Goal: Information Seeking & Learning: Compare options

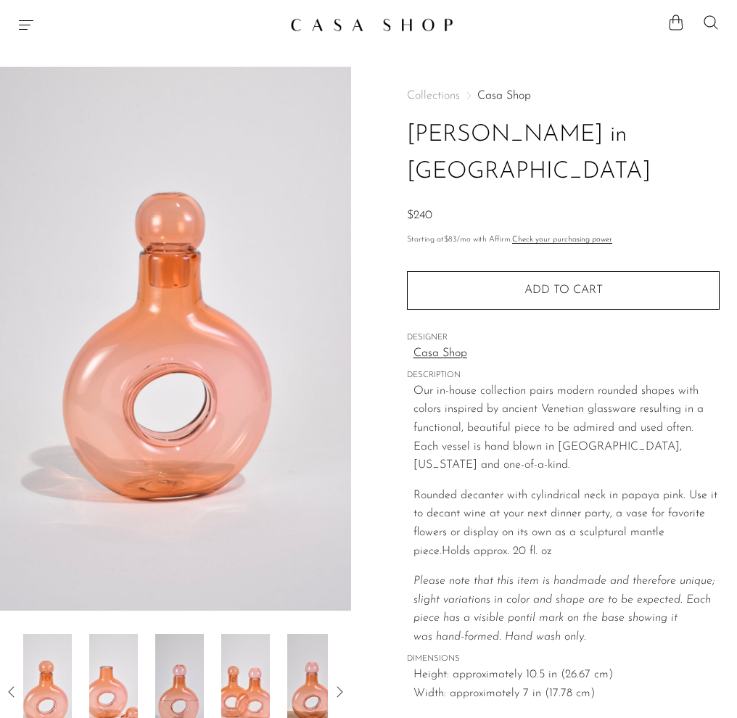
drag, startPoint x: 521, startPoint y: 137, endPoint x: 589, endPoint y: 130, distance: 68.6
click at [521, 137] on h1 "Stella Decanter in Papaya" at bounding box center [563, 154] width 313 height 74
click at [707, 25] on icon at bounding box center [711, 22] width 14 height 14
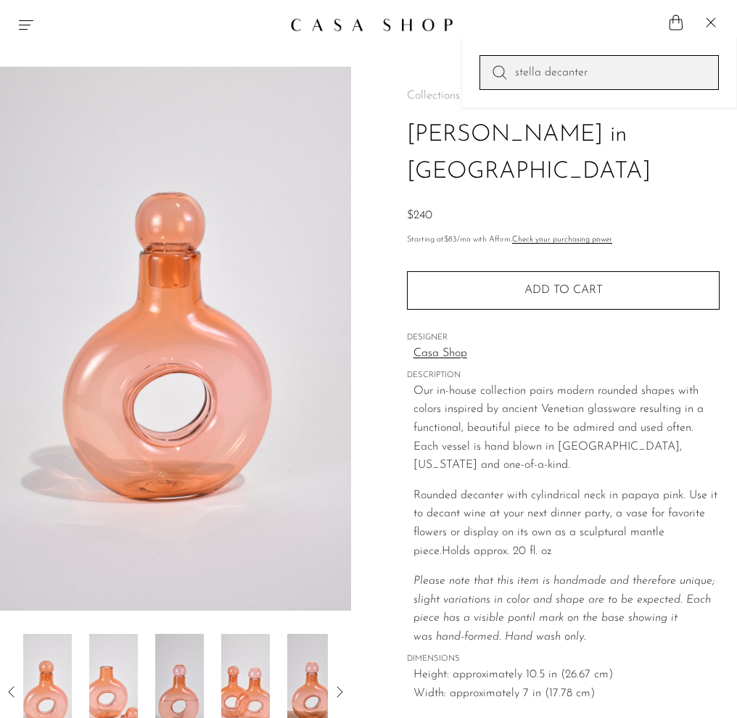
type input "stella decanter"
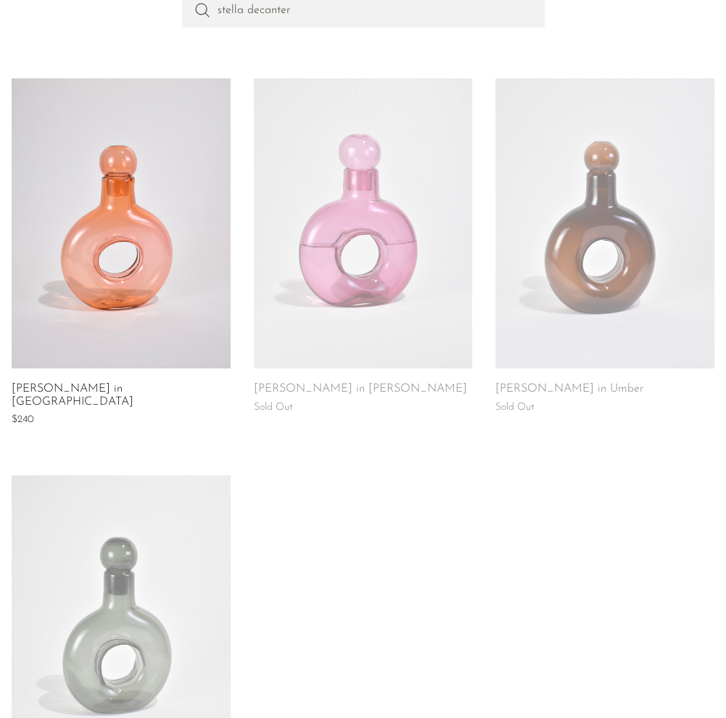
scroll to position [218, 0]
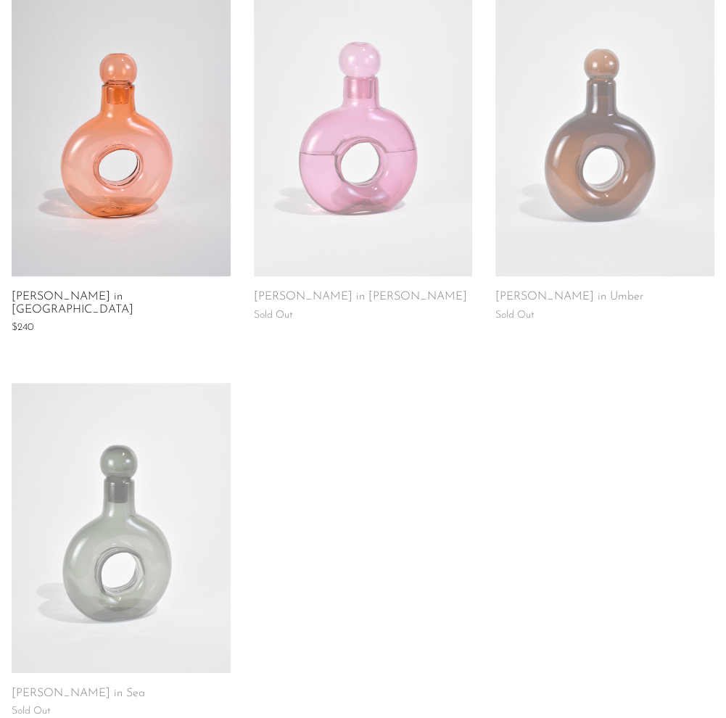
click at [617, 139] on link at bounding box center [605, 131] width 219 height 290
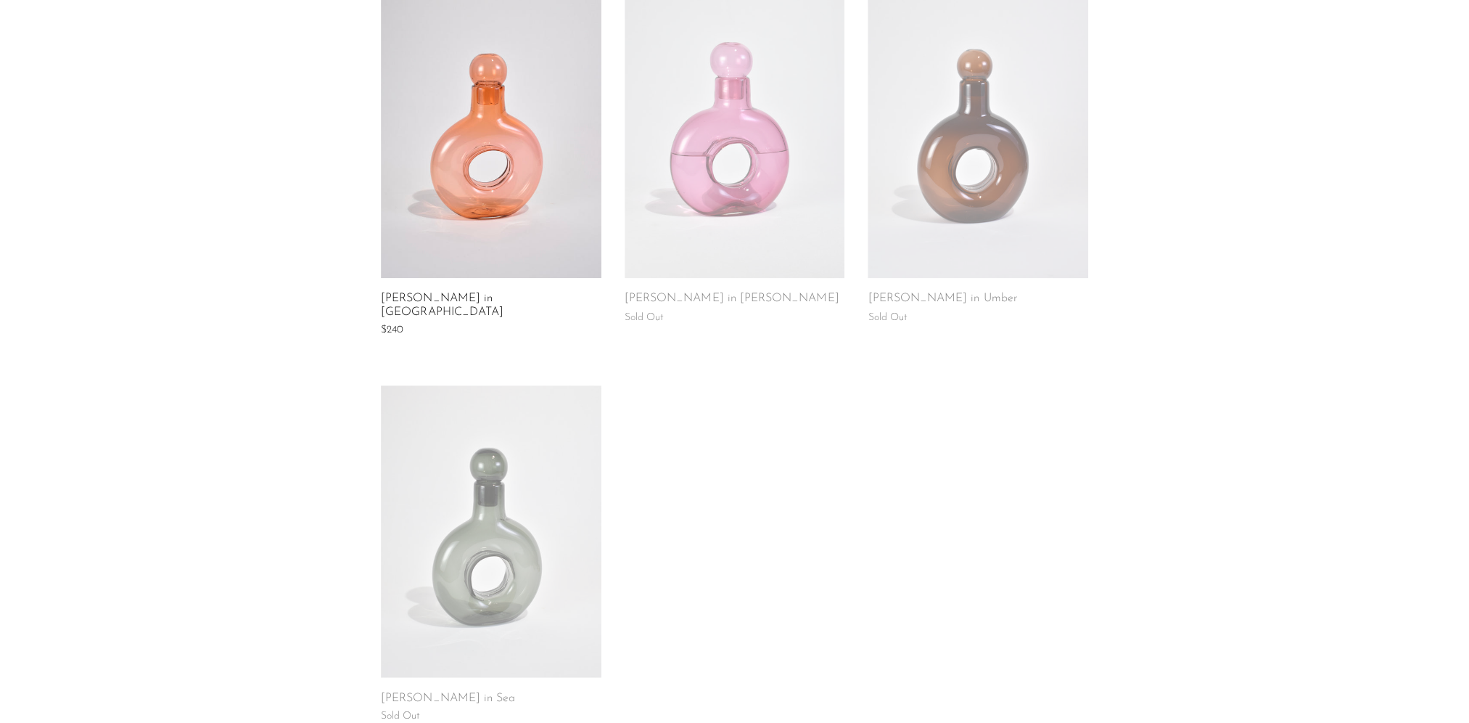
scroll to position [125, 0]
